Goal: Task Accomplishment & Management: Manage account settings

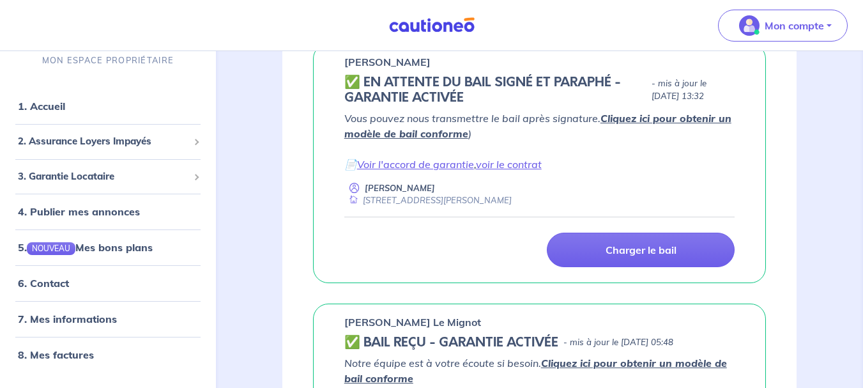
scroll to position [210, 0]
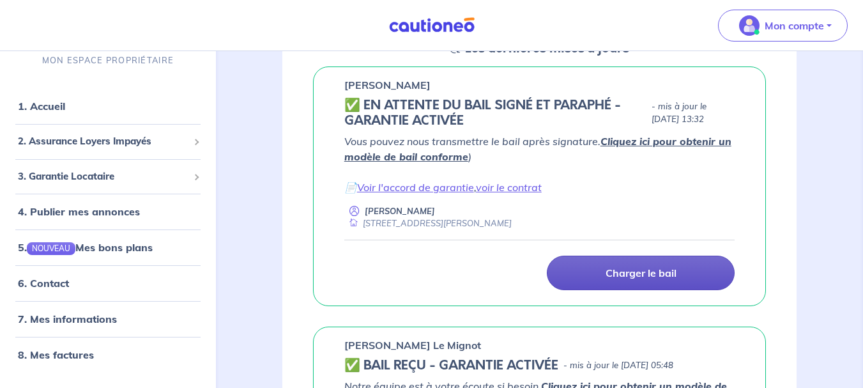
click at [627, 270] on p "Charger le bail" at bounding box center [641, 272] width 71 height 13
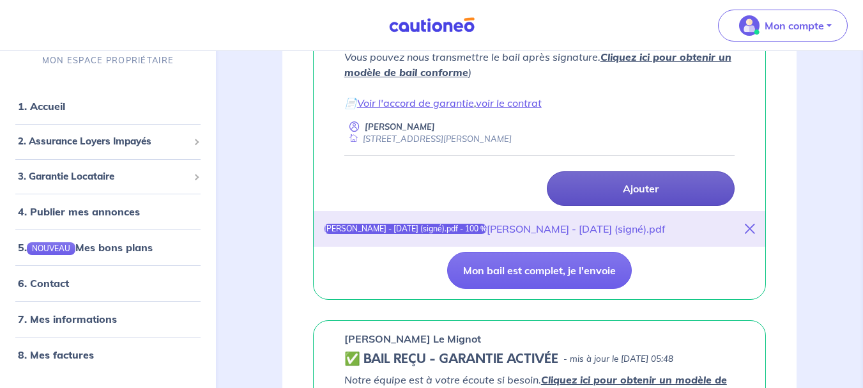
scroll to position [293, 0]
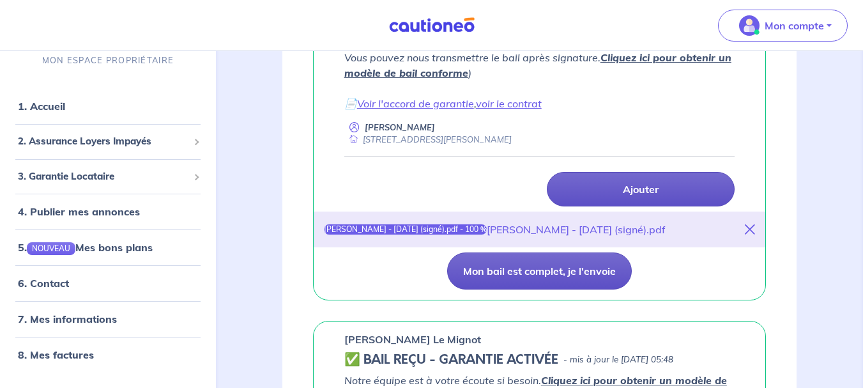
click at [508, 268] on button "Mon bail est complet, je l'envoie" at bounding box center [539, 270] width 185 height 37
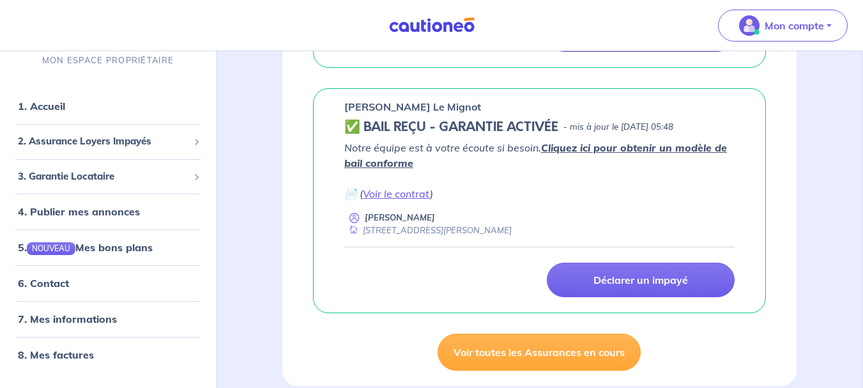
scroll to position [0, 0]
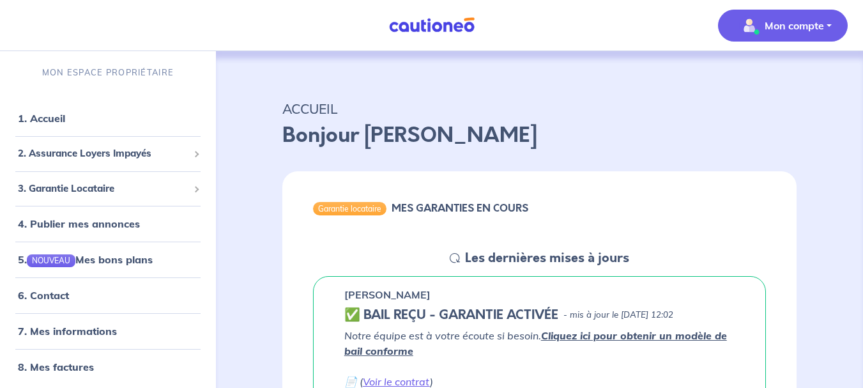
click at [822, 28] on p "Mon compte" at bounding box center [794, 25] width 59 height 15
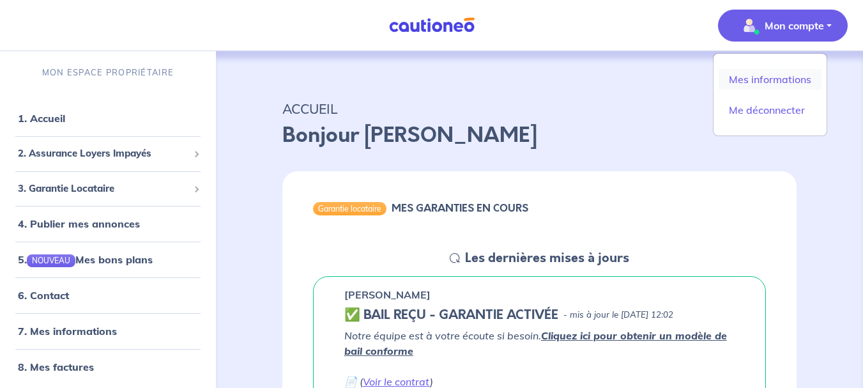
click at [793, 84] on link "Mes informations" at bounding box center [770, 79] width 103 height 20
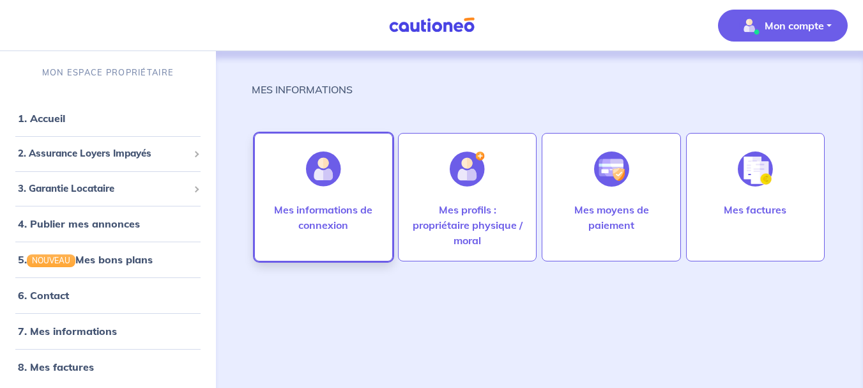
click at [301, 252] on div "Mes informations de connexion" at bounding box center [323, 230] width 132 height 56
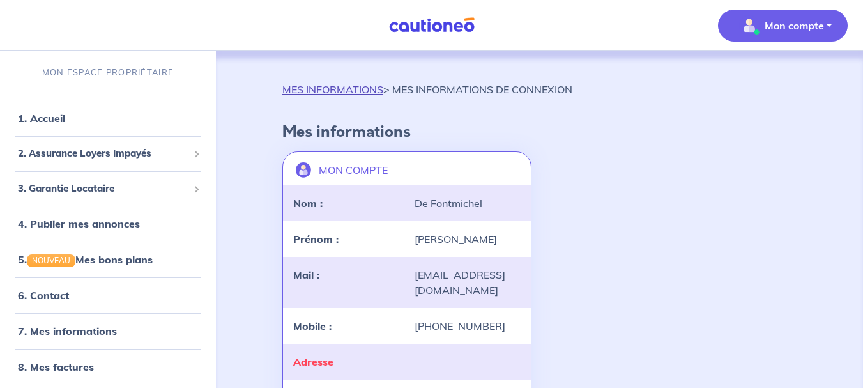
click at [337, 92] on link "MES INFORMATIONS" at bounding box center [332, 89] width 101 height 13
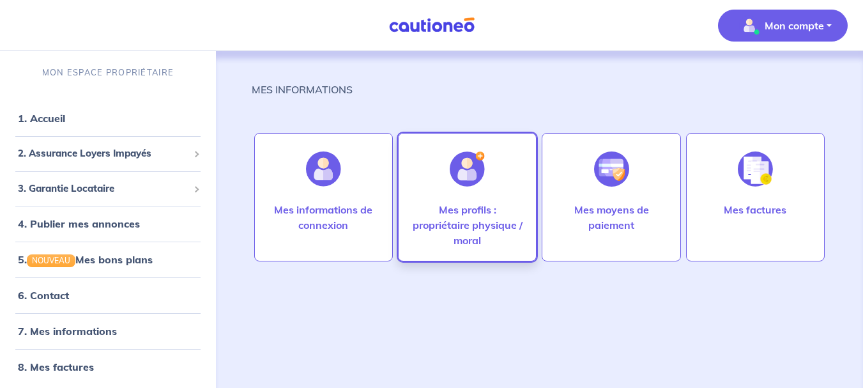
click at [499, 213] on p "Mes profils : propriétaire physique / moral" at bounding box center [467, 225] width 112 height 46
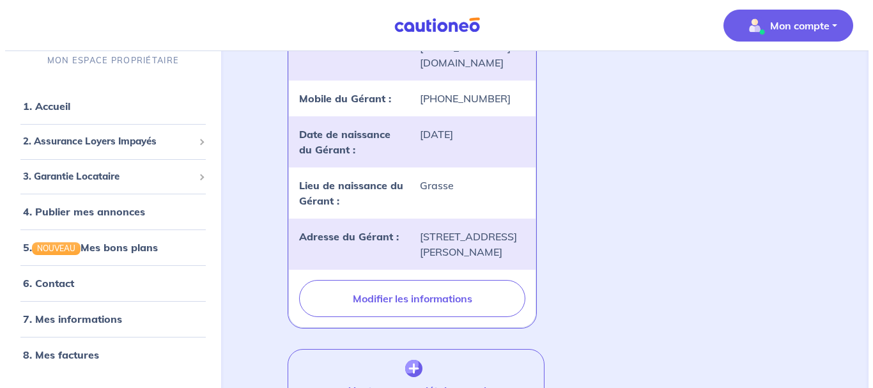
scroll to position [782, 0]
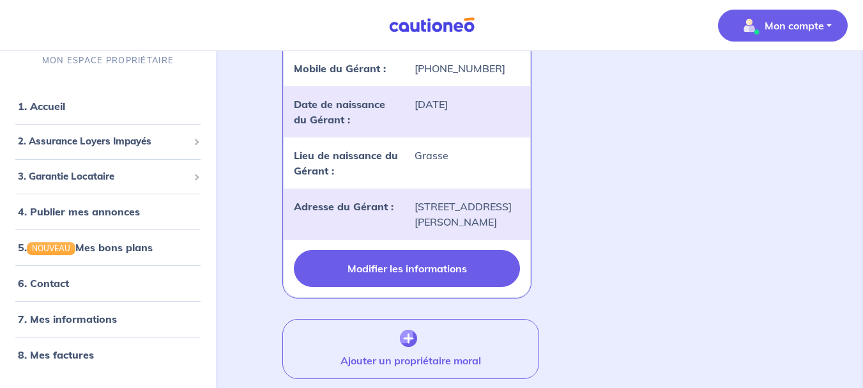
click at [386, 270] on button "Modifier les informations" at bounding box center [407, 268] width 227 height 37
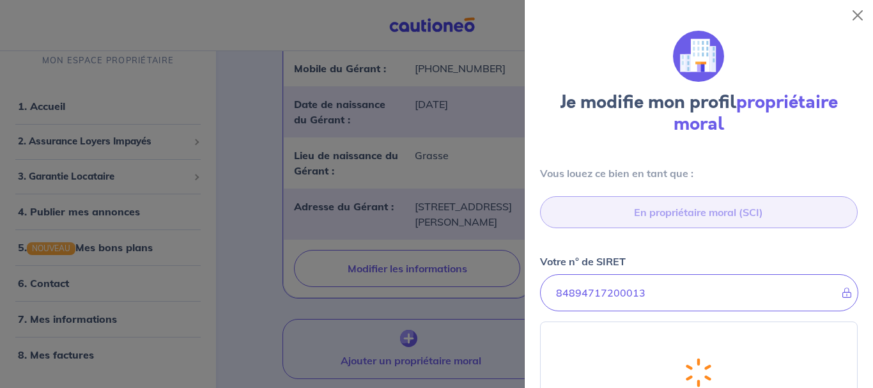
select select "FR"
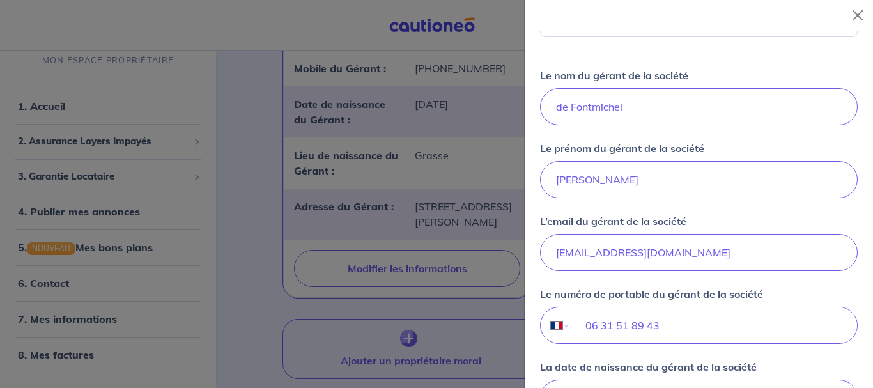
scroll to position [734, 0]
drag, startPoint x: 715, startPoint y: 256, endPoint x: 508, endPoint y: 271, distance: 207.5
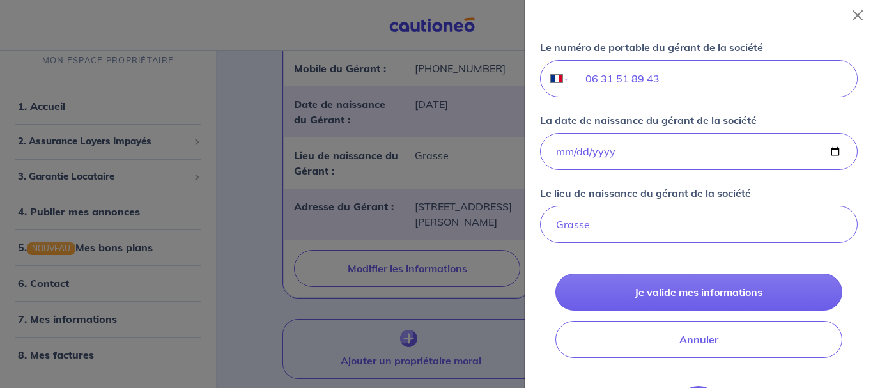
scroll to position [982, 0]
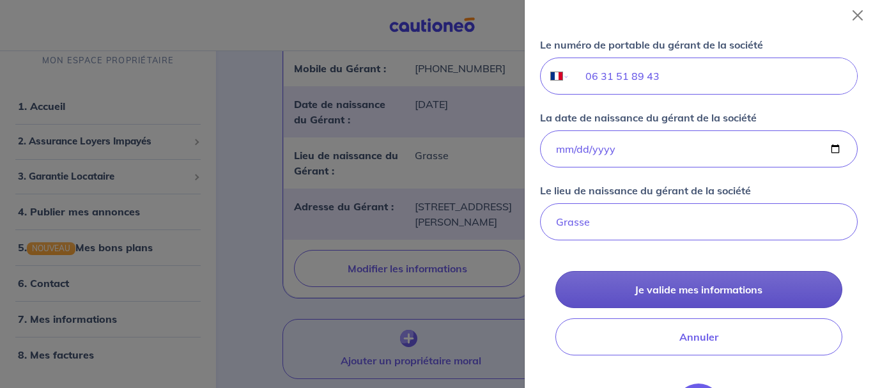
type input "[EMAIL_ADDRESS][DOMAIN_NAME]"
click at [715, 286] on button "Je valide mes informations" at bounding box center [698, 289] width 287 height 37
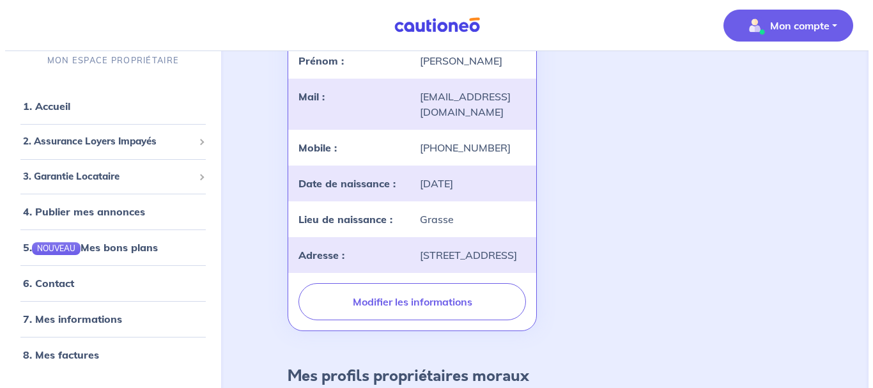
scroll to position [189, 0]
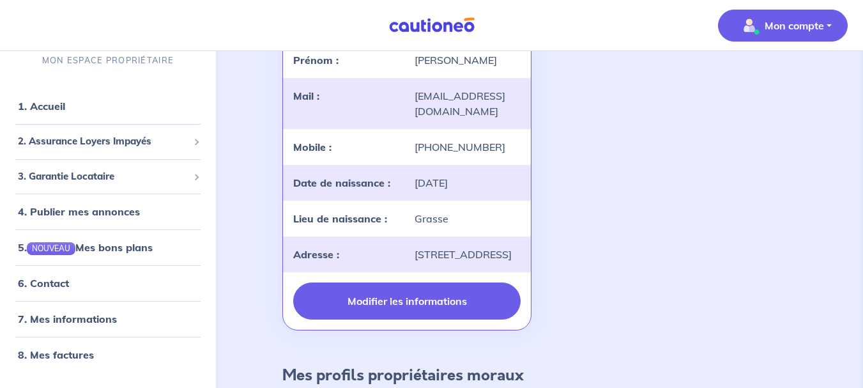
click at [449, 314] on button "Modifier les informations" at bounding box center [407, 300] width 228 height 37
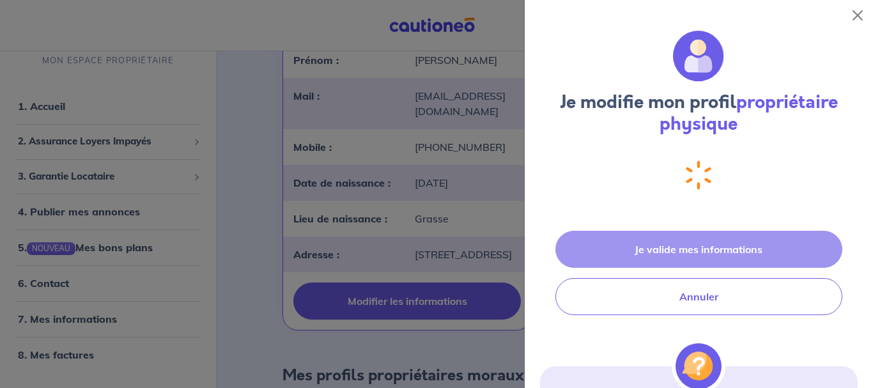
select select "FR"
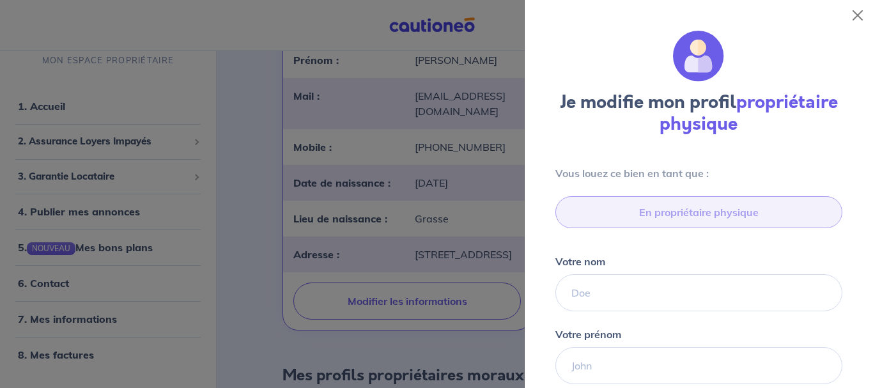
type input "06 31 51 89 43"
type input "[STREET_ADDRESS]"
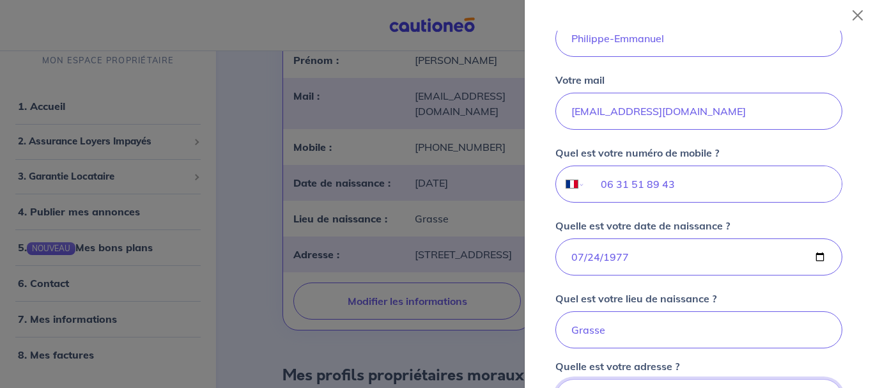
scroll to position [326, 0]
drag, startPoint x: 721, startPoint y: 114, endPoint x: 519, endPoint y: 124, distance: 202.1
type input "[EMAIL_ADDRESS][DOMAIN_NAME]"
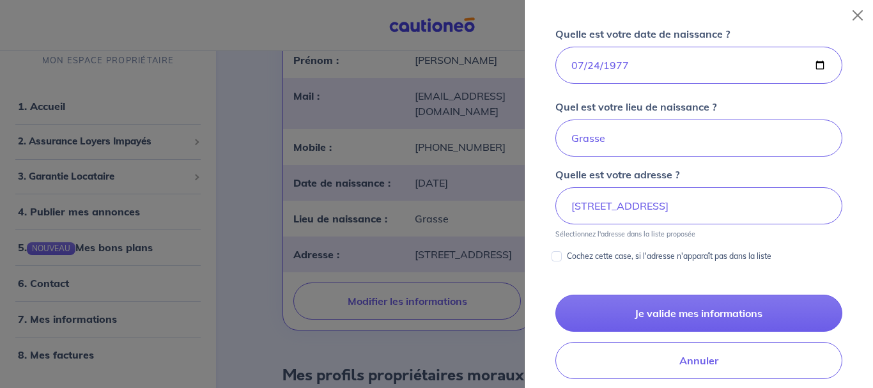
scroll to position [521, 0]
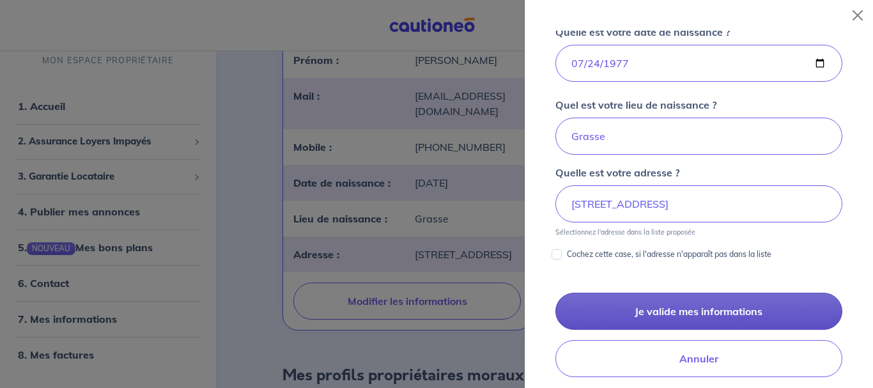
click at [703, 310] on button "Je valide mes informations" at bounding box center [698, 311] width 287 height 37
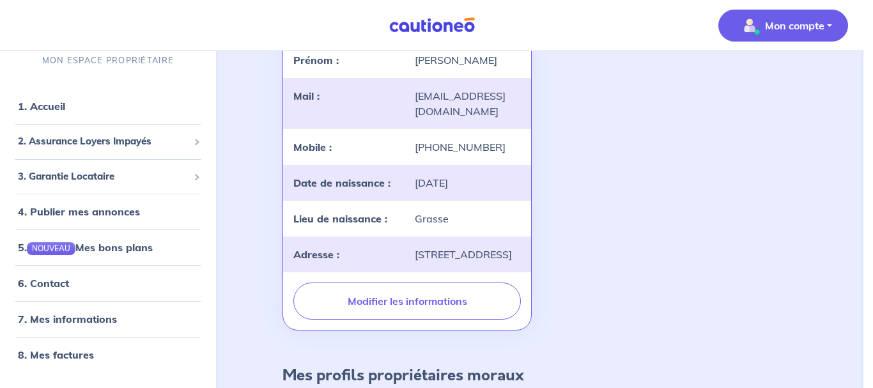
scroll to position [0, 0]
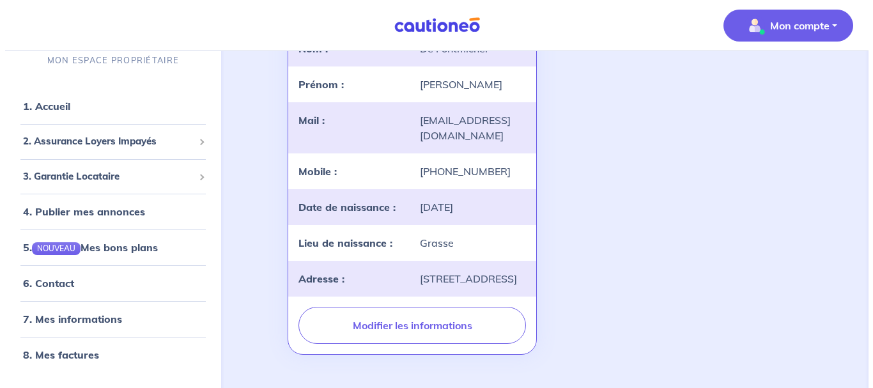
scroll to position [164, 0]
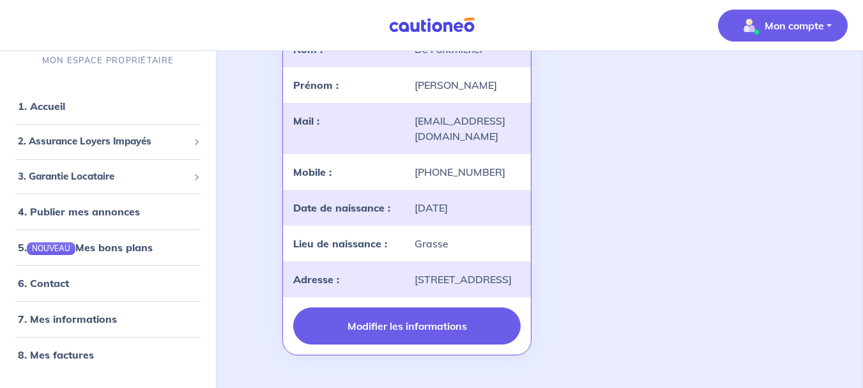
click at [391, 344] on button "Modifier les informations" at bounding box center [407, 325] width 228 height 37
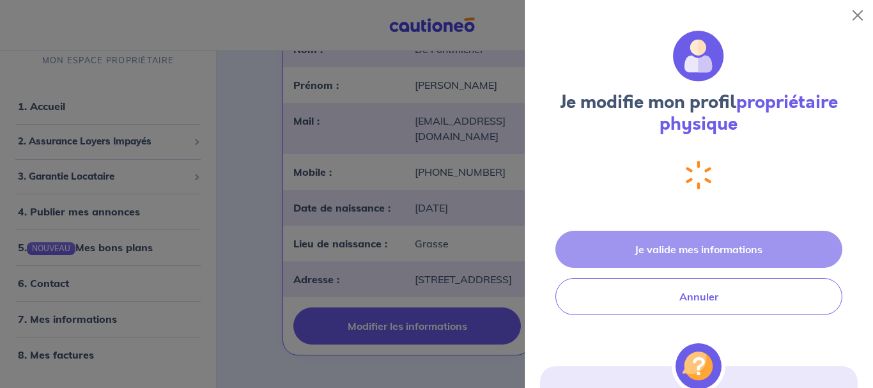
select select "FR"
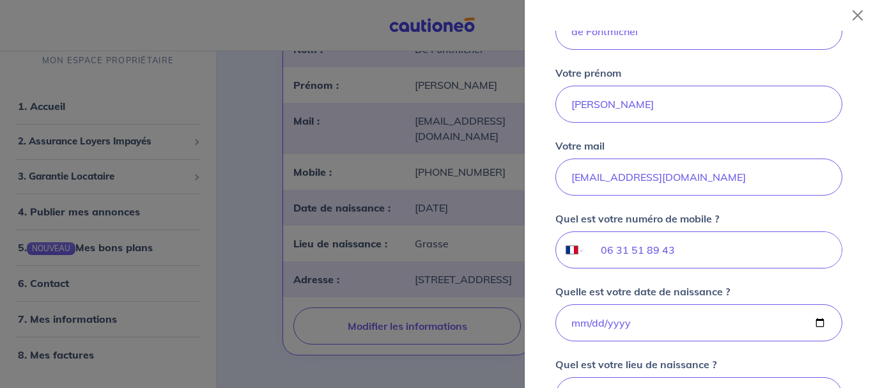
scroll to position [262, 0]
drag, startPoint x: 706, startPoint y: 179, endPoint x: 549, endPoint y: 190, distance: 156.9
click at [549, 190] on div "Vous louez ce bien en tant que : En propriétaire physique Votre nom de Fontmich…" at bounding box center [698, 212] width 317 height 617
type input "[EMAIL_ADDRESS][DOMAIN_NAME]"
click at [733, 178] on input "[EMAIL_ADDRESS][DOMAIN_NAME]" at bounding box center [698, 176] width 287 height 37
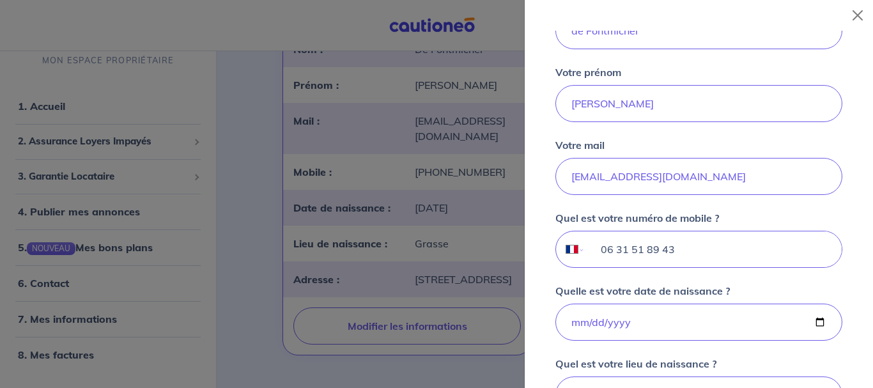
click at [722, 263] on input "06 31 51 89 43" at bounding box center [713, 249] width 256 height 36
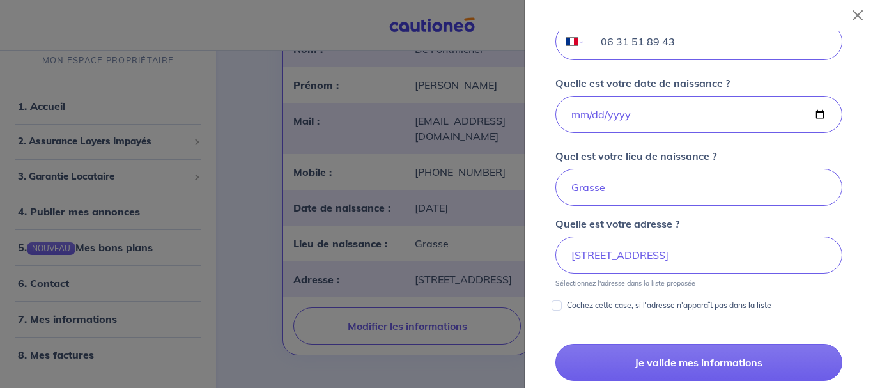
scroll to position [511, 0]
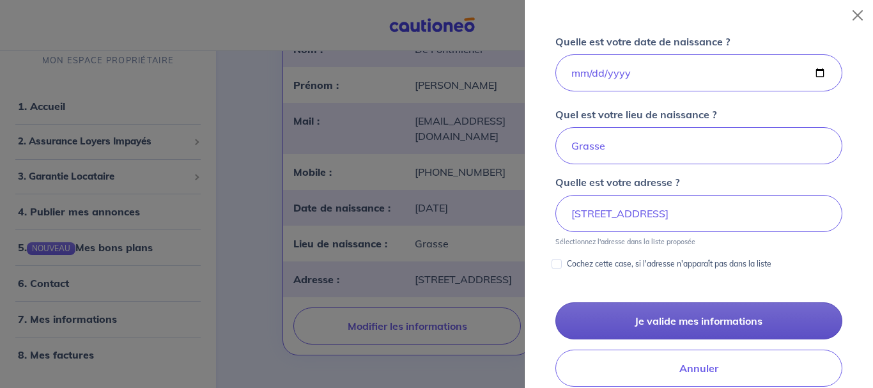
click at [701, 324] on button "Je valide mes informations" at bounding box center [698, 320] width 287 height 37
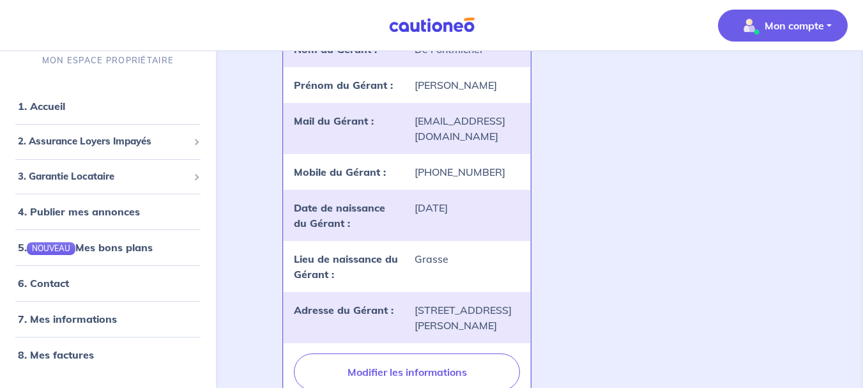
scroll to position [835, 0]
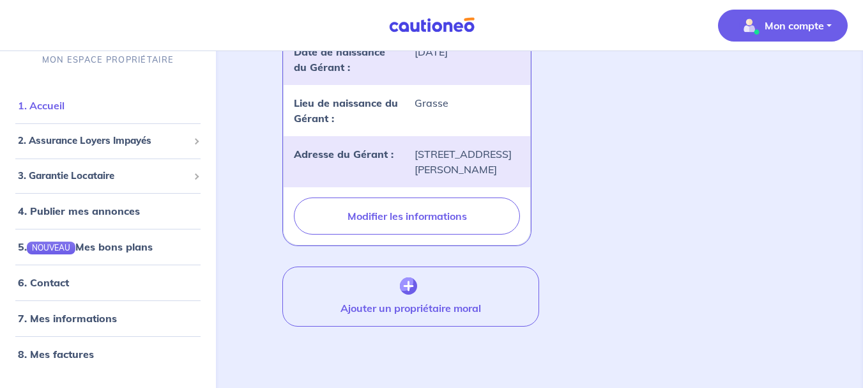
click at [40, 105] on link "1. Accueil" at bounding box center [41, 105] width 47 height 13
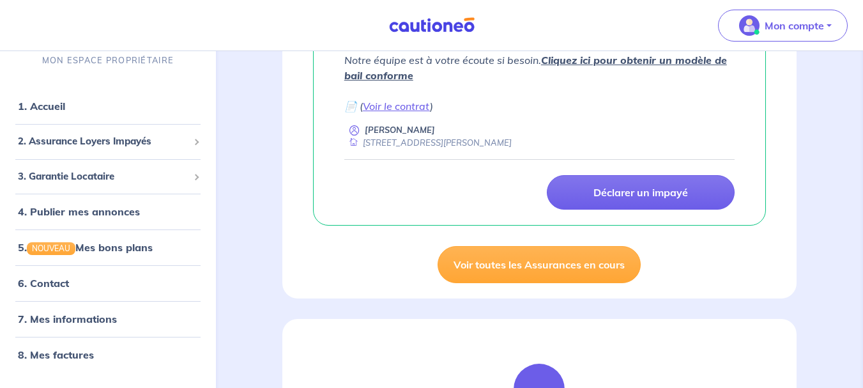
scroll to position [553, 0]
